Goal: Transaction & Acquisition: Purchase product/service

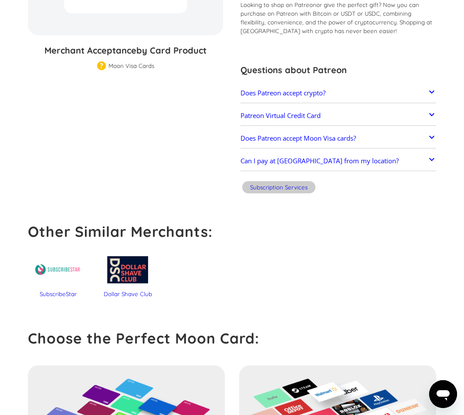
scroll to position [74, 0]
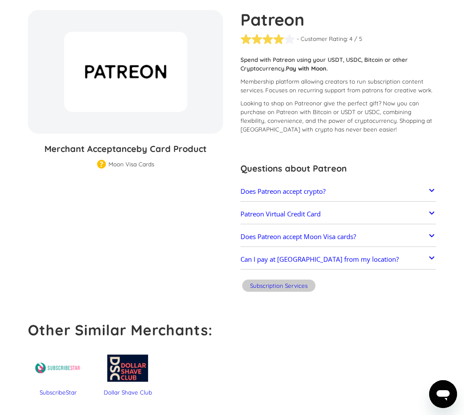
click at [280, 192] on h2 "Does Patreon accept crypto?" at bounding box center [282, 191] width 85 height 8
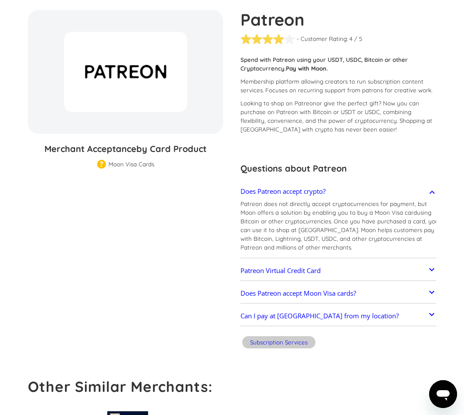
click at [280, 192] on h2 "Does Patreon accept crypto?" at bounding box center [282, 191] width 85 height 8
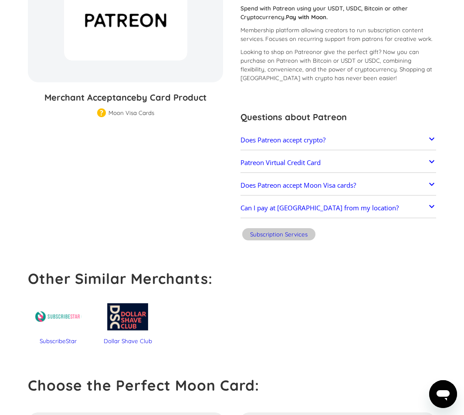
scroll to position [117, 0]
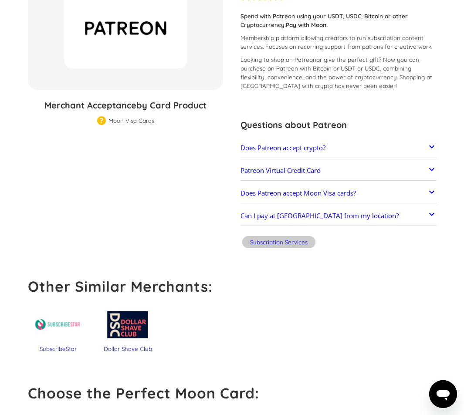
click at [294, 242] on div "Subscription Services" at bounding box center [278, 242] width 57 height 9
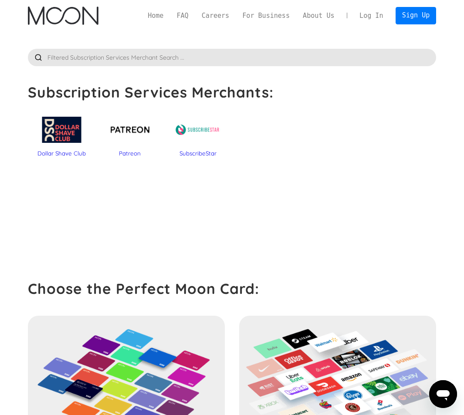
click at [128, 152] on div "Patreon" at bounding box center [129, 153] width 59 height 9
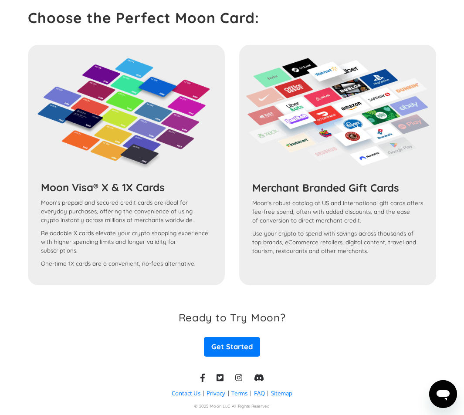
scroll to position [509, 0]
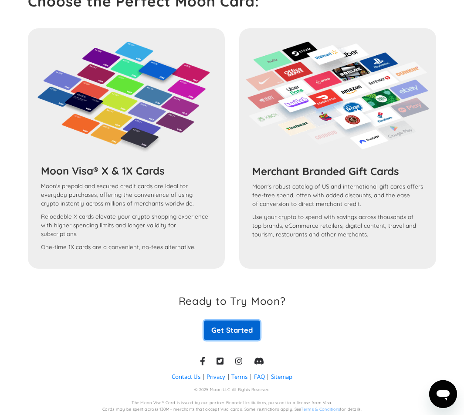
click at [249, 320] on link "Get Started" at bounding box center [232, 330] width 56 height 20
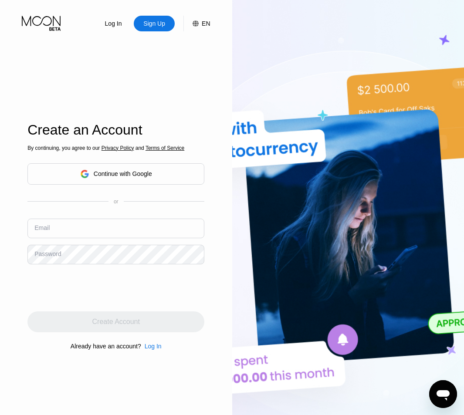
click at [102, 165] on div "Continue with Google" at bounding box center [115, 173] width 177 height 21
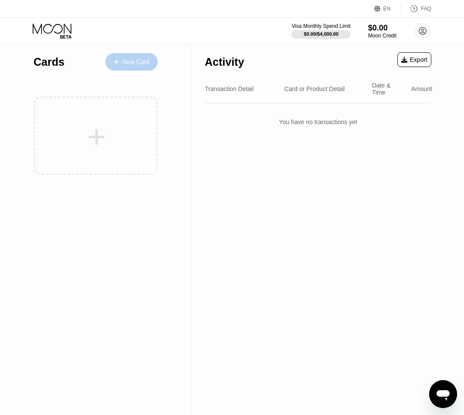
click at [126, 57] on div "New Card" at bounding box center [131, 61] width 52 height 17
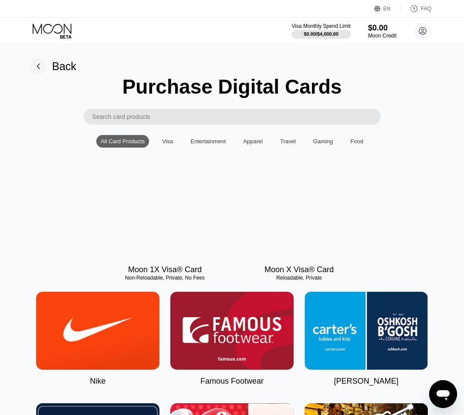
click at [138, 123] on input "Search card products" at bounding box center [236, 117] width 288 height 16
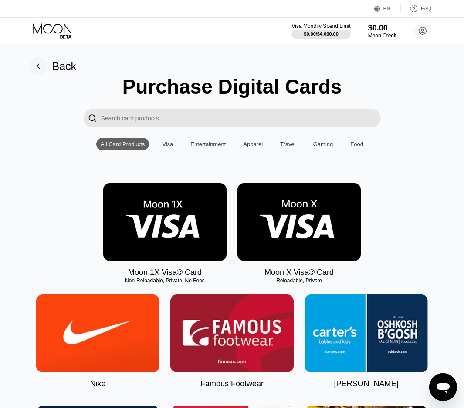
click at [136, 123] on input "Search card products" at bounding box center [241, 118] width 280 height 19
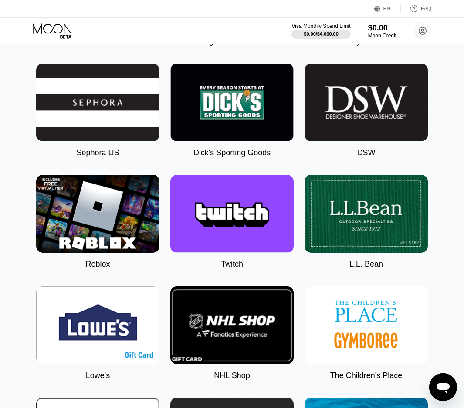
scroll to position [1350, 0]
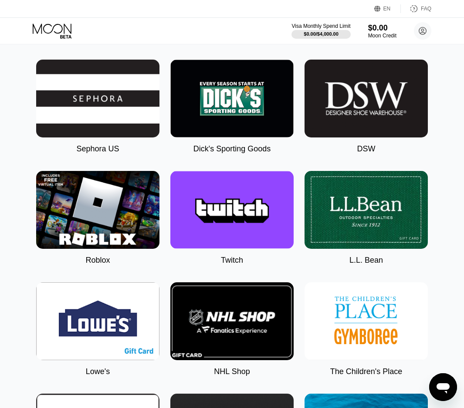
type input "Patreon"
